Goal: Browse casually

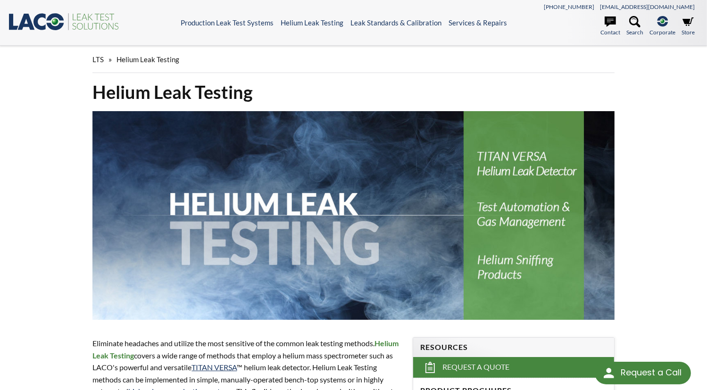
click at [90, 19] on icon ".st0{fill:#193661;} .st1{fill:url(#SVGID_1_);} .st2{fill:#46883F;} .st3{fill:no…" at bounding box center [64, 21] width 113 height 19
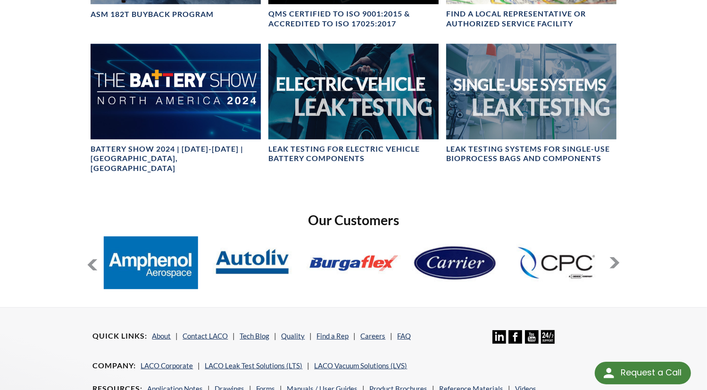
scroll to position [545, 0]
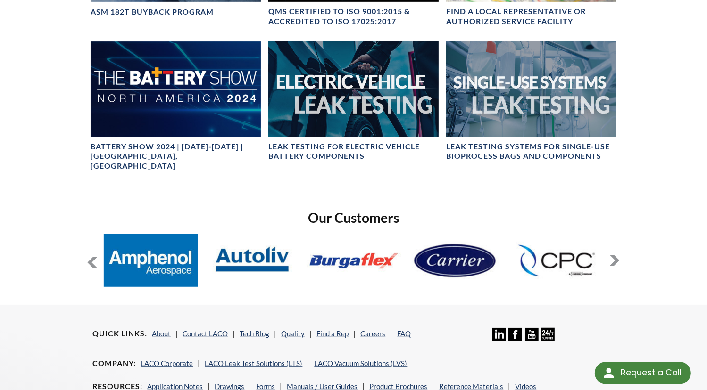
click at [611, 255] on button at bounding box center [614, 260] width 11 height 11
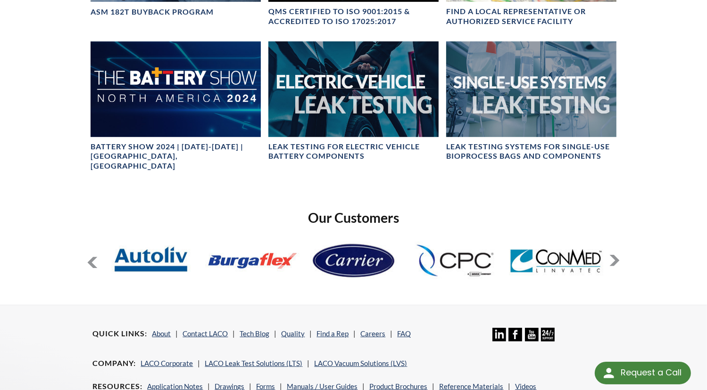
click at [611, 255] on button at bounding box center [614, 260] width 11 height 11
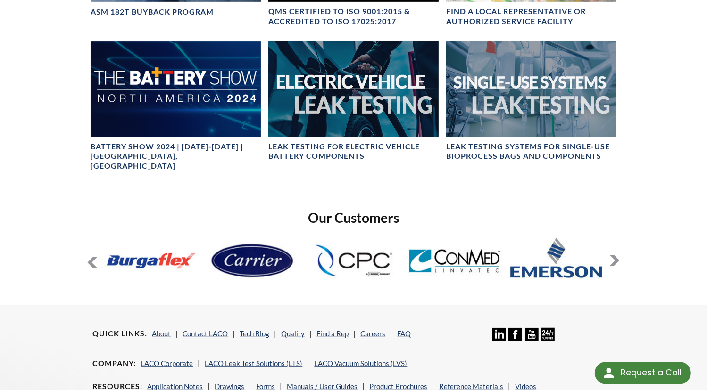
click at [91, 257] on button at bounding box center [92, 262] width 11 height 11
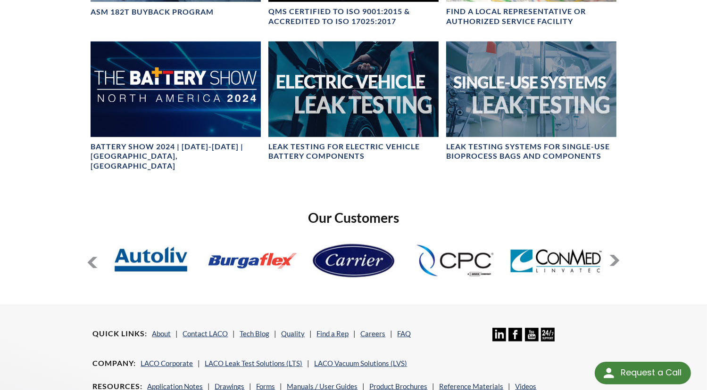
click at [91, 257] on button at bounding box center [92, 262] width 11 height 11
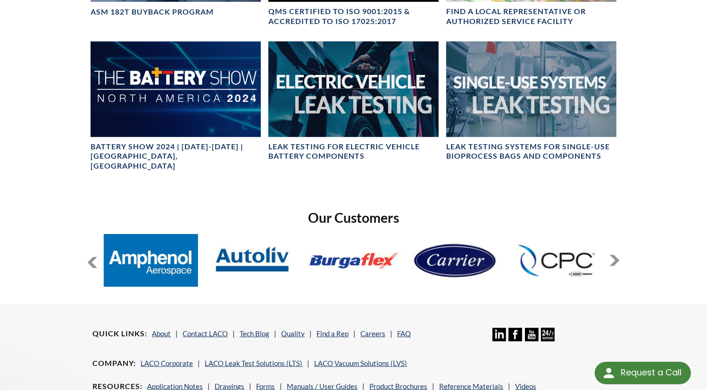
click at [615, 255] on button at bounding box center [614, 260] width 11 height 11
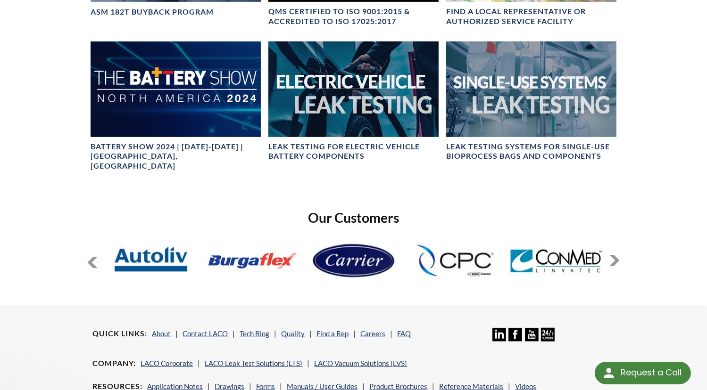
click at [615, 255] on button at bounding box center [614, 260] width 11 height 11
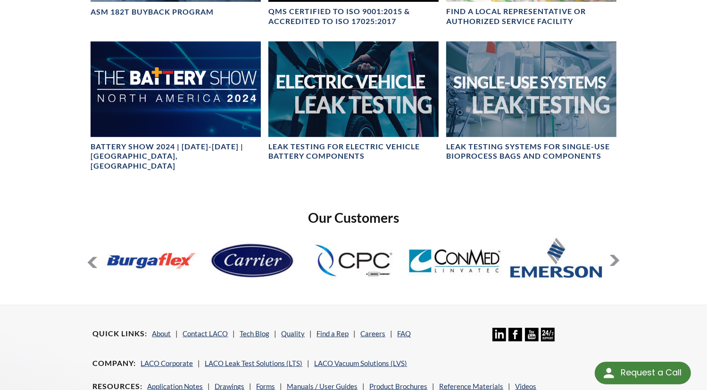
click at [615, 255] on button at bounding box center [614, 260] width 11 height 11
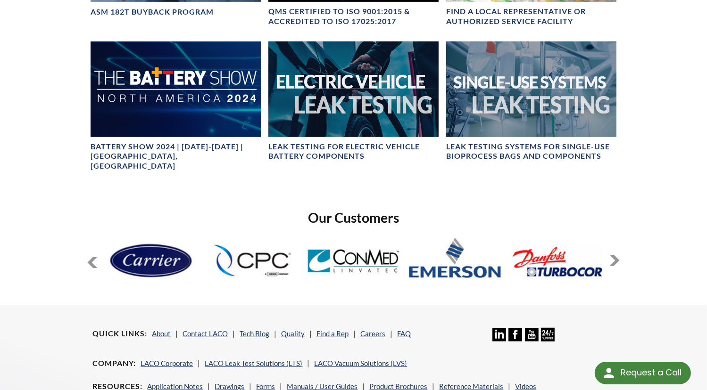
click at [615, 255] on button at bounding box center [614, 260] width 11 height 11
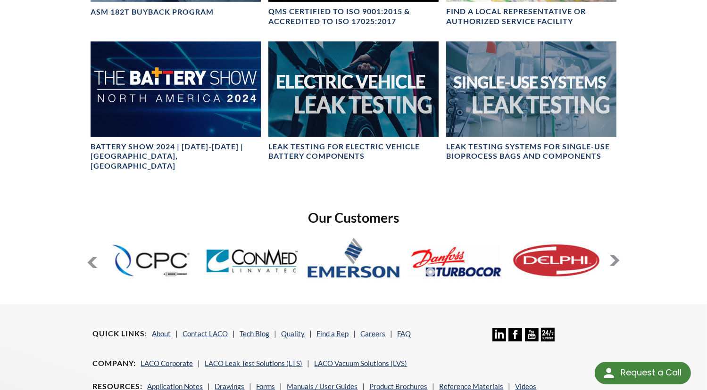
click at [615, 255] on button at bounding box center [614, 260] width 11 height 11
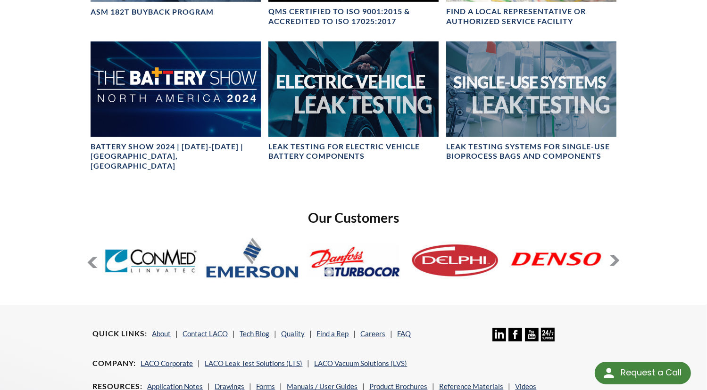
click at [615, 255] on button at bounding box center [614, 260] width 11 height 11
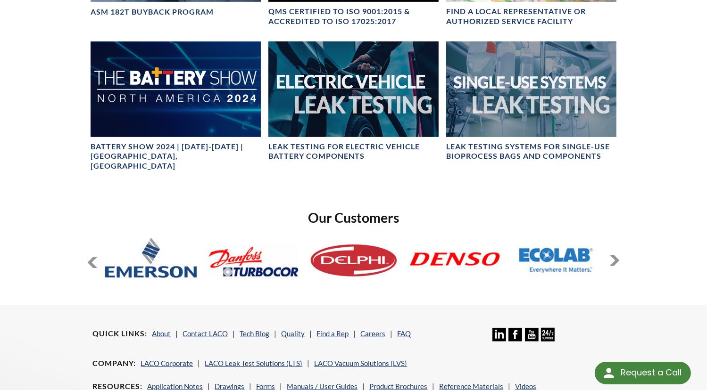
click at [615, 255] on button at bounding box center [614, 260] width 11 height 11
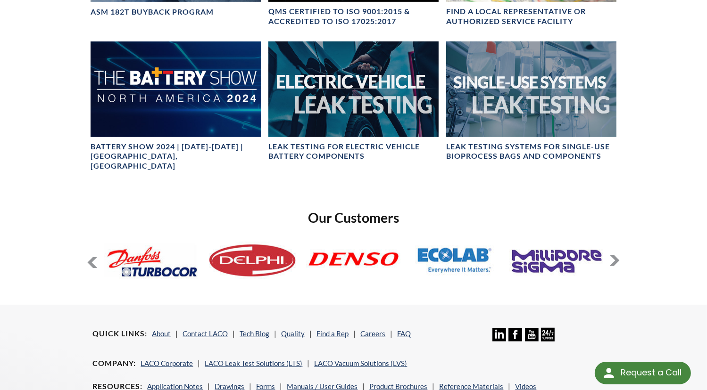
click at [615, 255] on button at bounding box center [614, 260] width 11 height 11
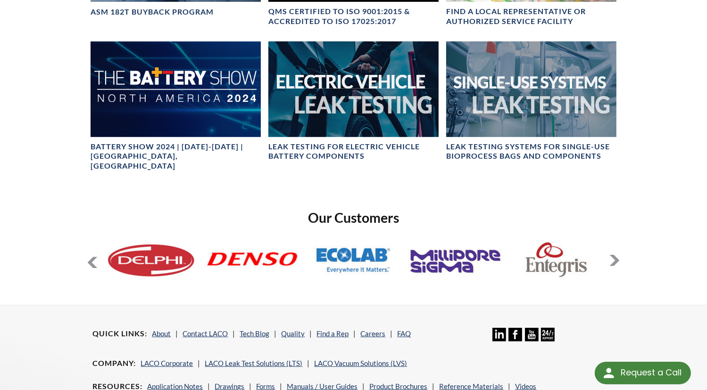
click at [615, 255] on button at bounding box center [614, 260] width 11 height 11
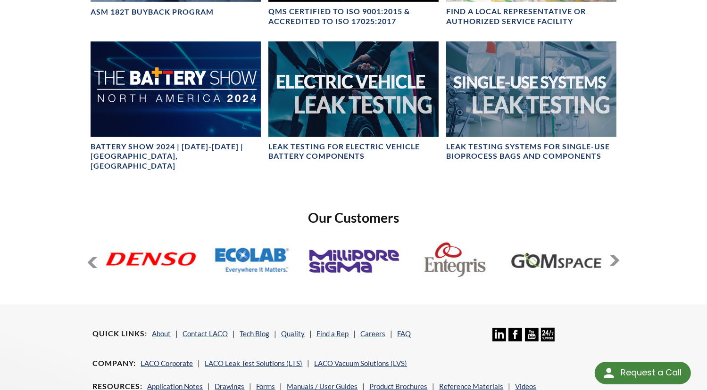
click at [615, 255] on button at bounding box center [614, 260] width 11 height 11
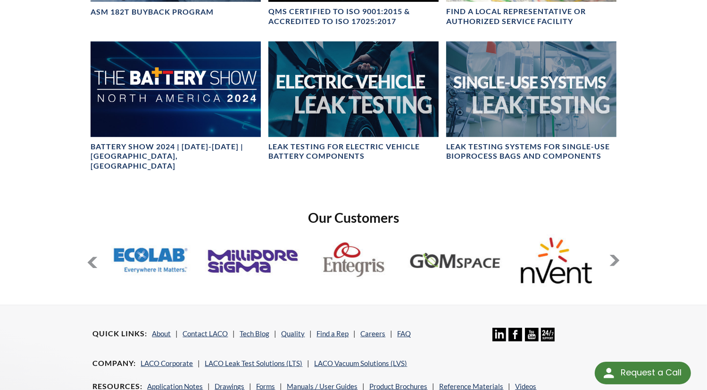
click at [615, 255] on button at bounding box center [614, 260] width 11 height 11
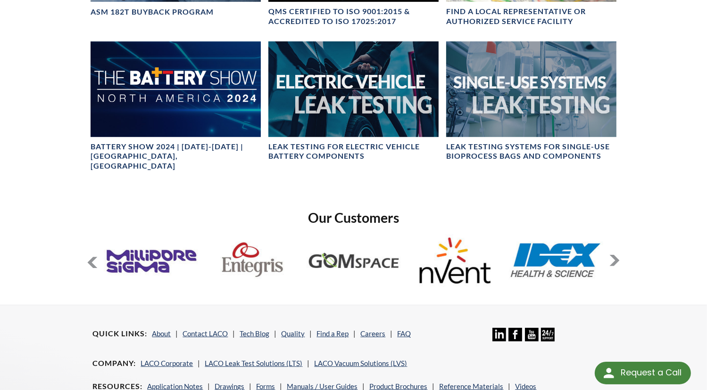
click at [615, 255] on button at bounding box center [614, 260] width 11 height 11
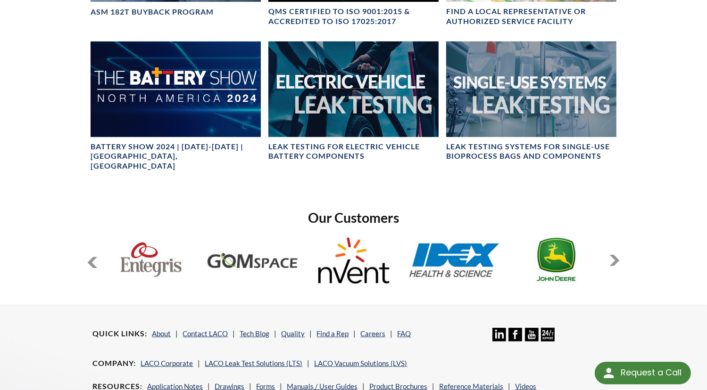
click at [615, 255] on button at bounding box center [614, 260] width 11 height 11
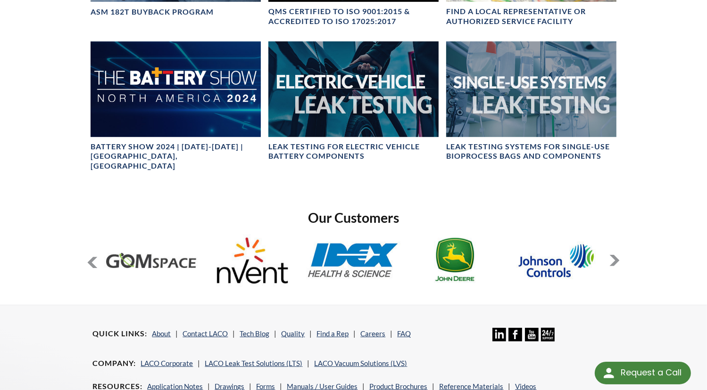
click at [615, 255] on button at bounding box center [614, 260] width 11 height 11
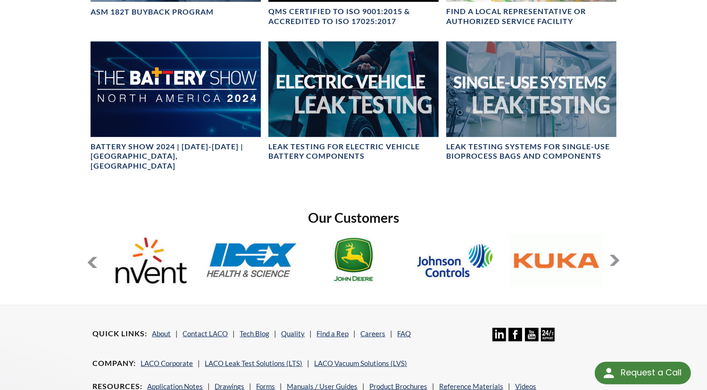
click at [615, 255] on button at bounding box center [614, 260] width 11 height 11
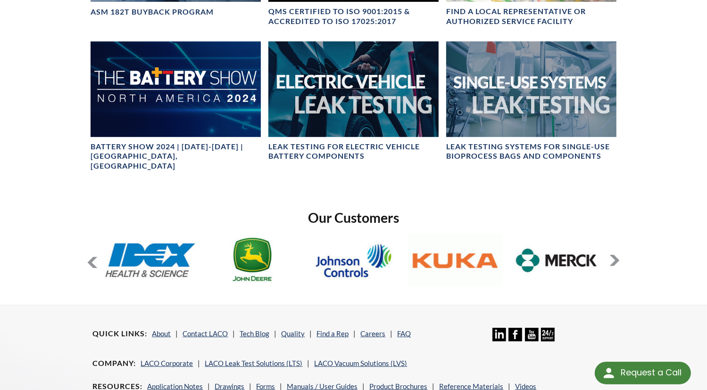
click at [615, 255] on button at bounding box center [614, 260] width 11 height 11
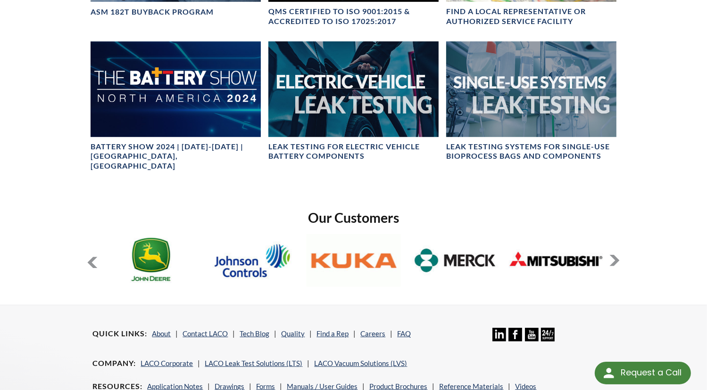
click at [615, 255] on button at bounding box center [614, 260] width 11 height 11
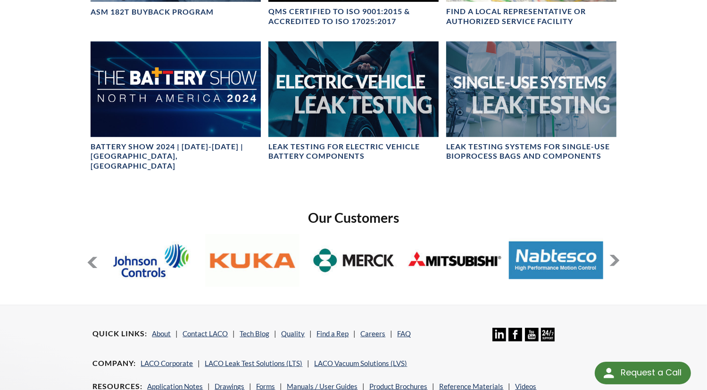
click at [615, 255] on button at bounding box center [614, 260] width 11 height 11
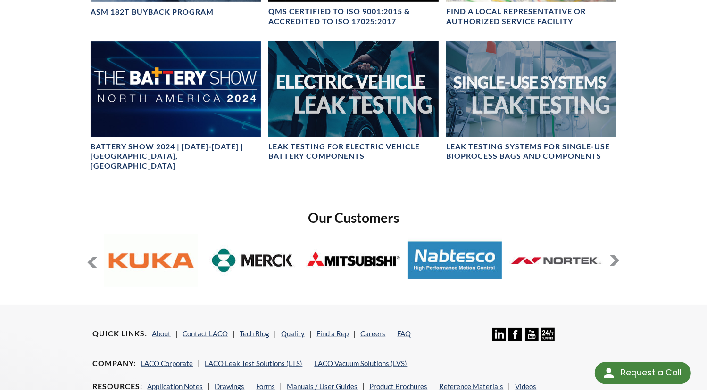
click at [615, 255] on button at bounding box center [614, 260] width 11 height 11
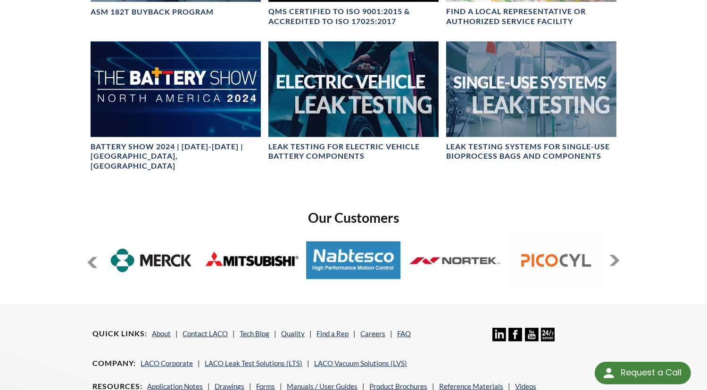
click at [615, 255] on button at bounding box center [614, 260] width 11 height 11
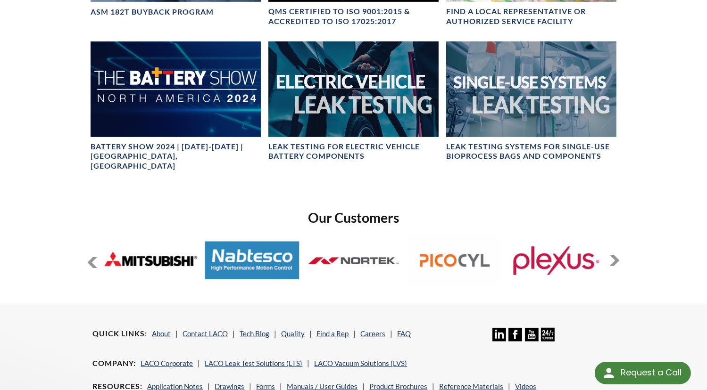
click at [615, 255] on button at bounding box center [614, 260] width 11 height 11
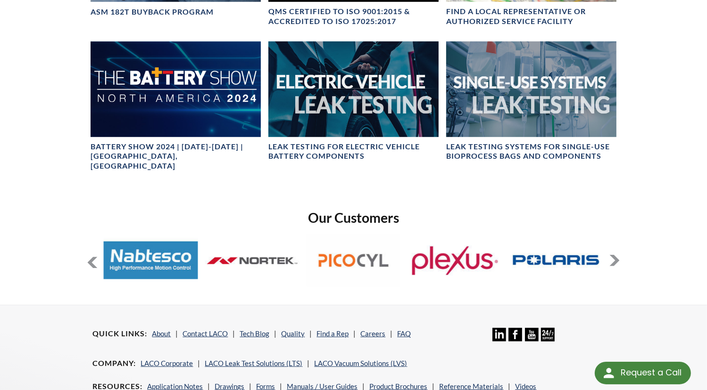
click at [615, 255] on button at bounding box center [614, 260] width 11 height 11
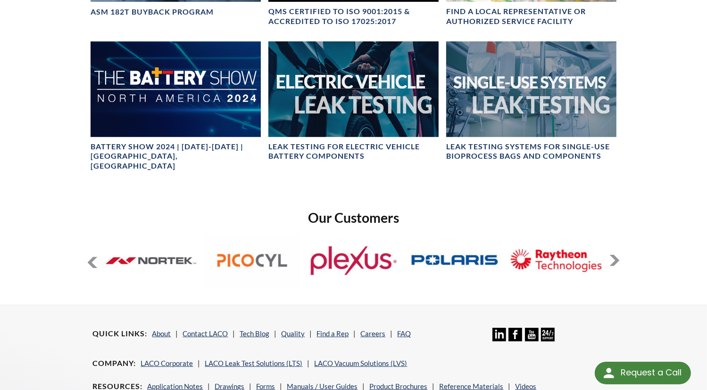
click at [615, 255] on button at bounding box center [614, 260] width 11 height 11
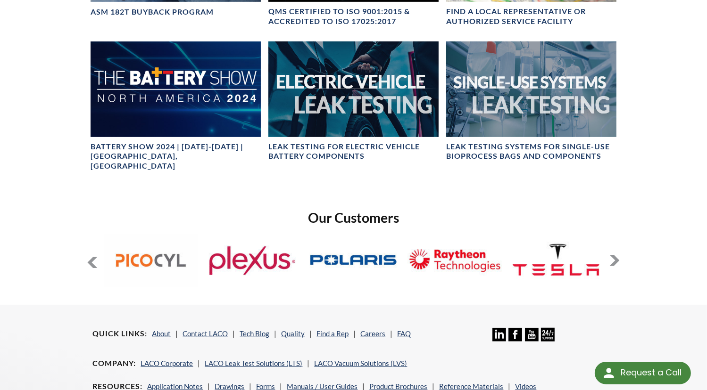
click at [615, 255] on button at bounding box center [614, 260] width 11 height 11
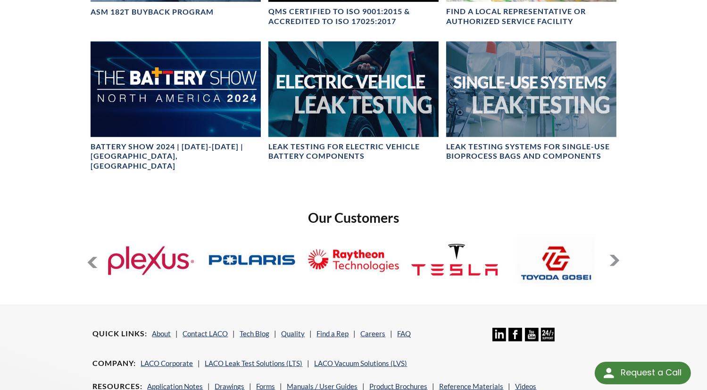
click at [615, 255] on button at bounding box center [614, 260] width 11 height 11
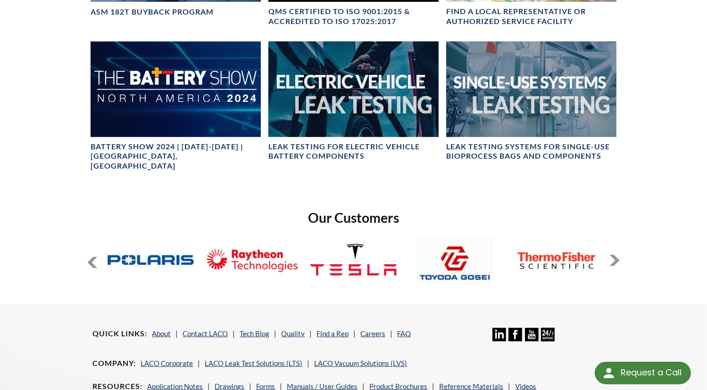
click at [615, 255] on button at bounding box center [614, 260] width 11 height 11
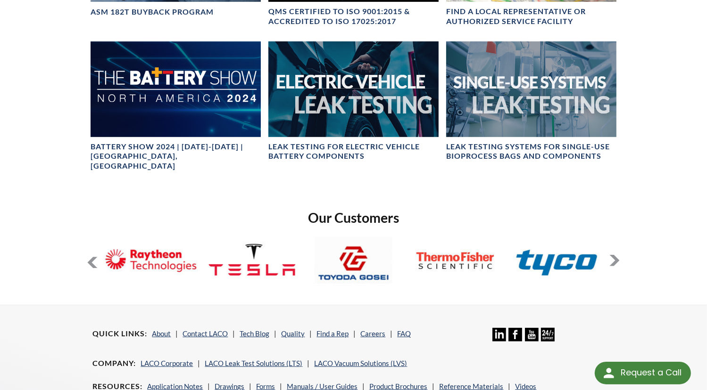
click at [615, 255] on button at bounding box center [614, 260] width 11 height 11
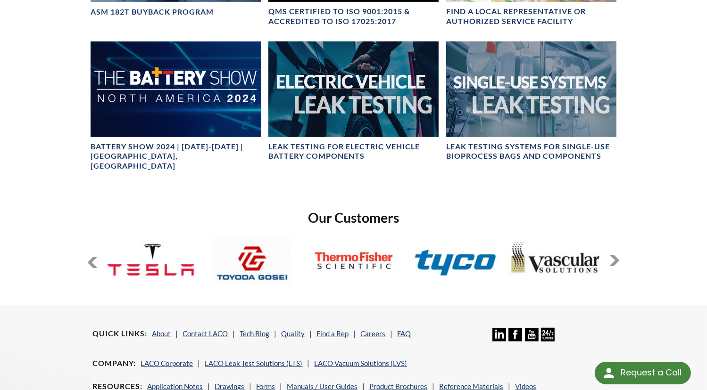
click at [615, 255] on button at bounding box center [614, 260] width 11 height 11
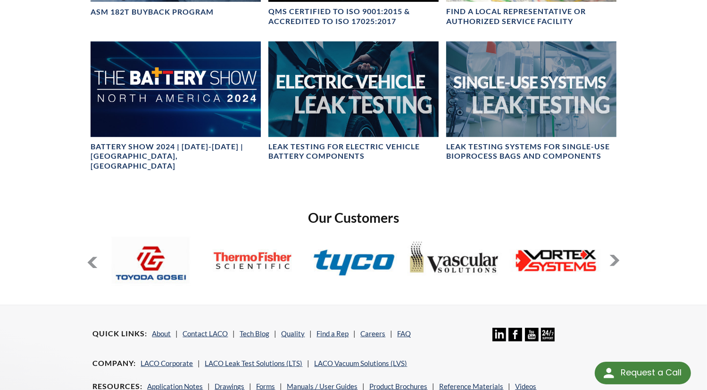
click at [615, 255] on button at bounding box center [614, 260] width 11 height 11
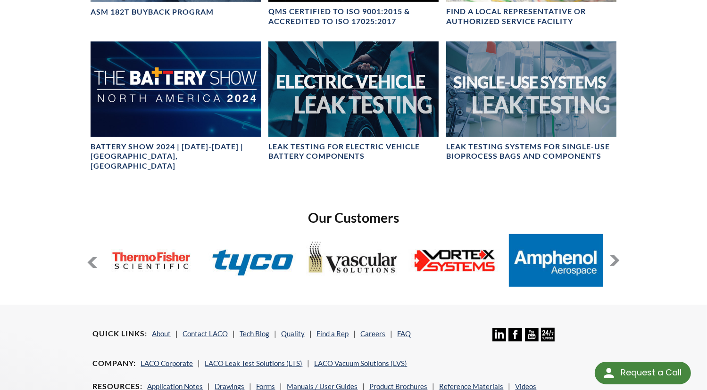
click at [615, 255] on button at bounding box center [614, 260] width 11 height 11
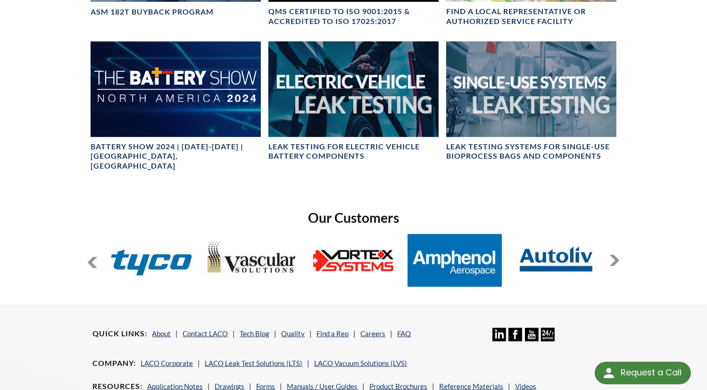
click at [615, 255] on button at bounding box center [614, 260] width 11 height 11
